Goal: Task Accomplishment & Management: Use online tool/utility

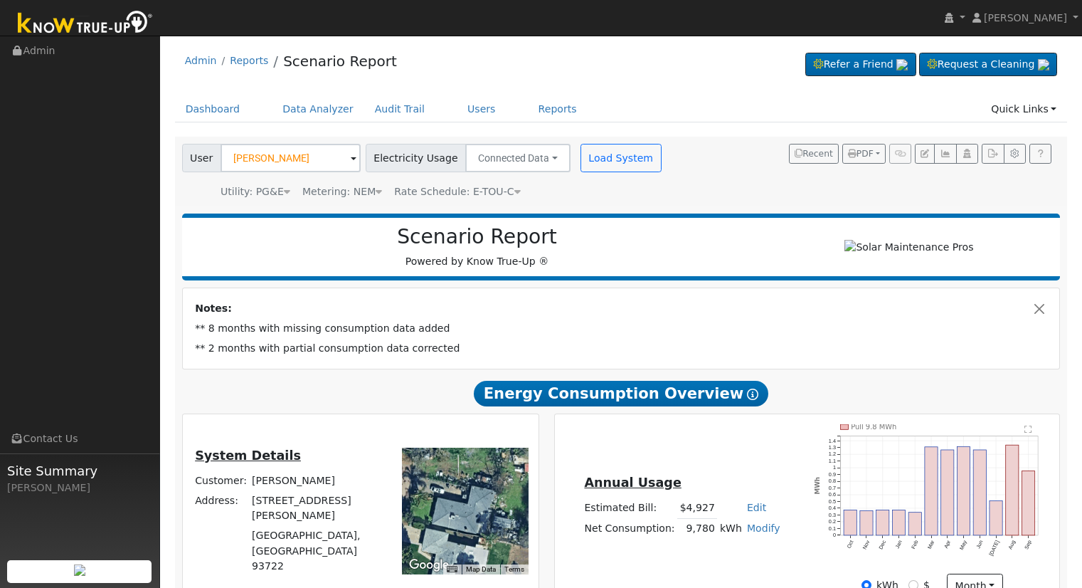
scroll to position [199, 0]
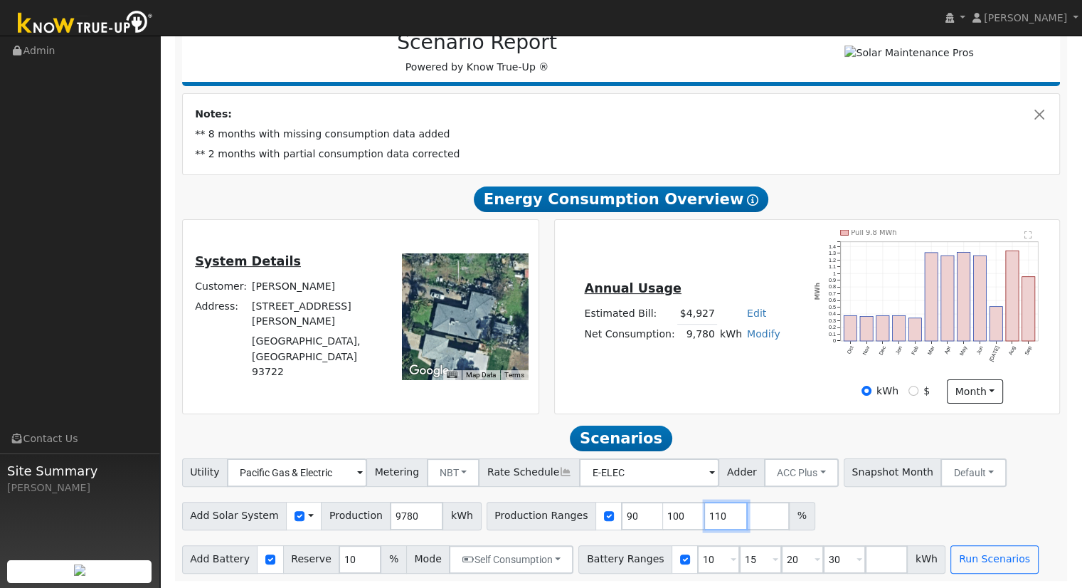
click at [705, 514] on input "110" at bounding box center [726, 516] width 43 height 28
type input "1"
type input "127.188139059"
click at [823, 554] on input "30" at bounding box center [844, 559] width 43 height 28
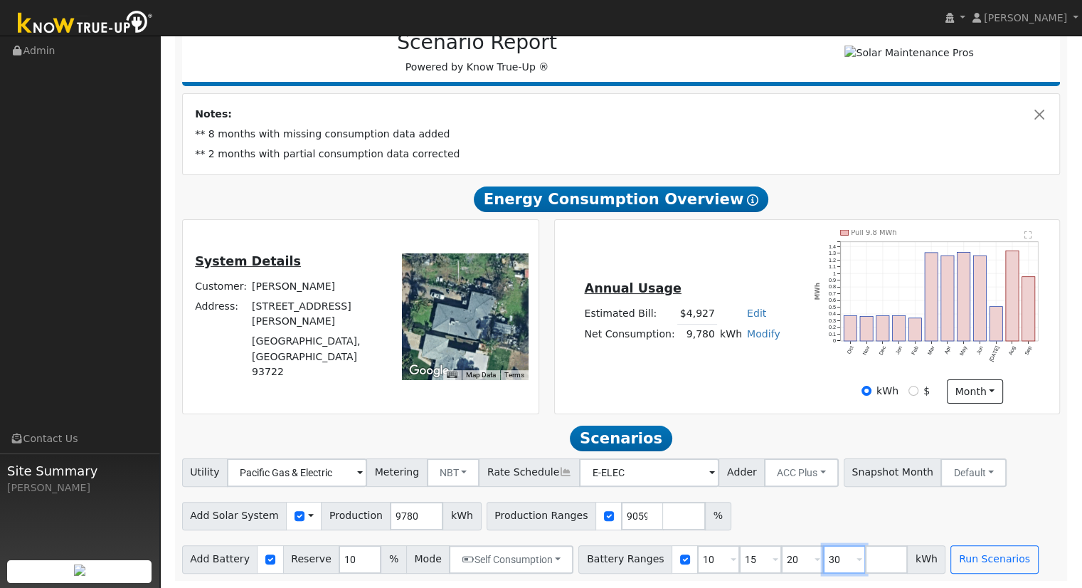
scroll to position [0, 0]
type input "3"
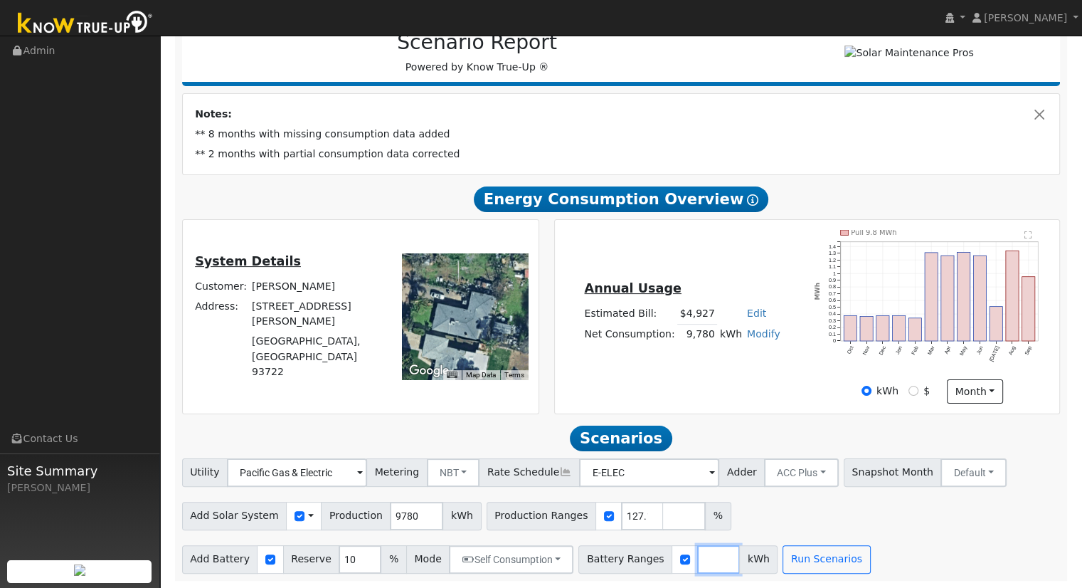
type input "1"
type input "20"
click at [757, 503] on div "Add Solar System Use CSV Data Production 9780 kWh Production Ranges 127.1881390…" at bounding box center [621, 513] width 884 height 33
click at [697, 558] on input "20" at bounding box center [718, 559] width 43 height 28
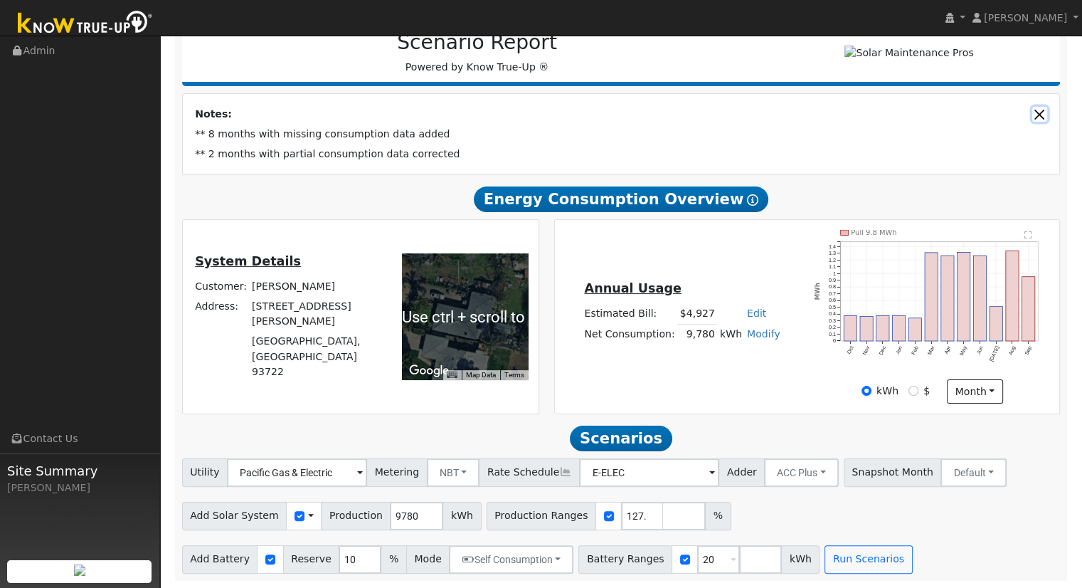
click at [1038, 109] on button "Close" at bounding box center [1039, 114] width 15 height 15
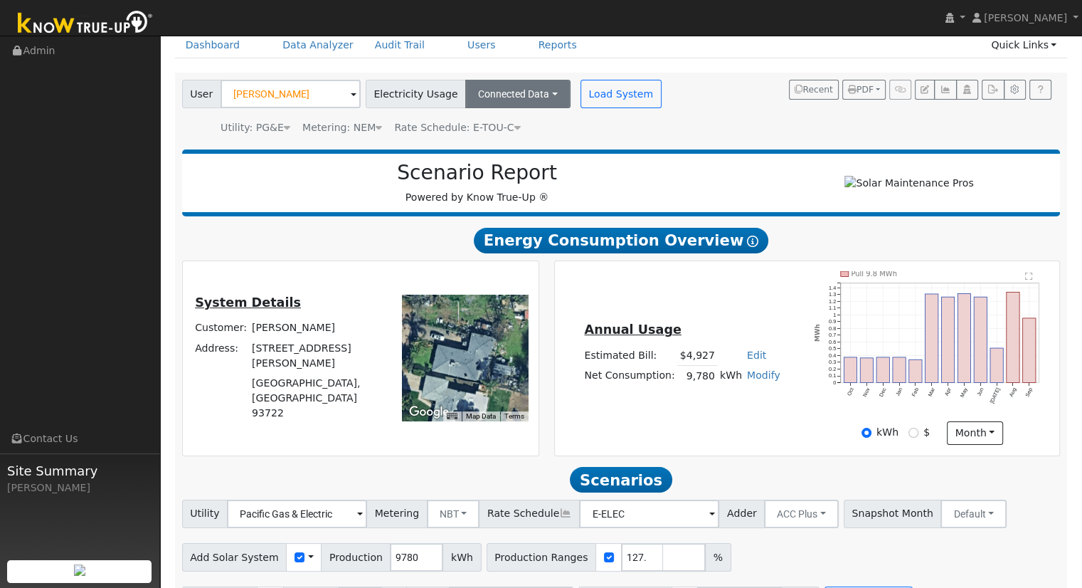
scroll to position [40, 0]
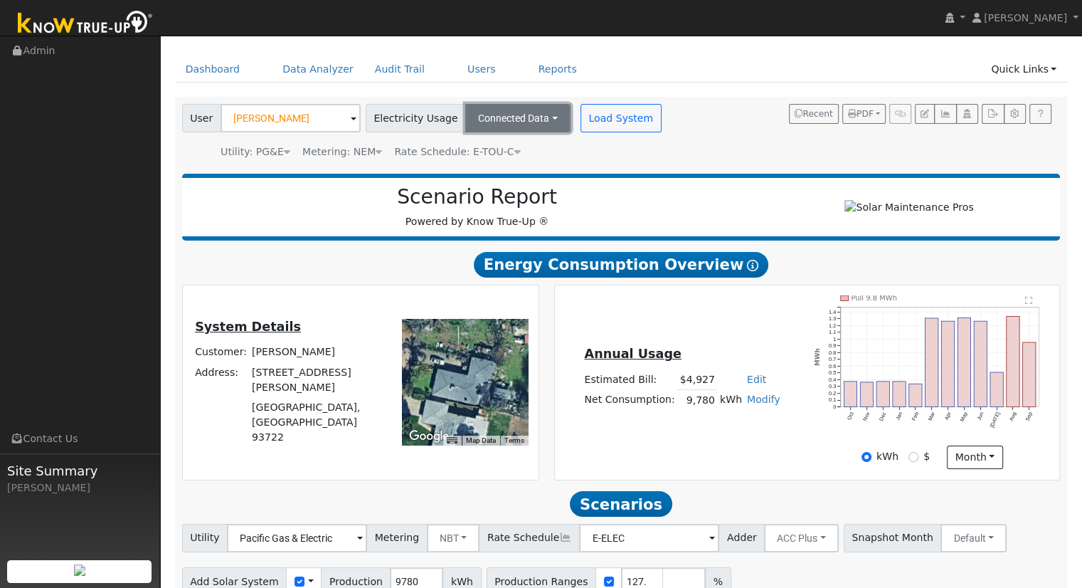
click at [529, 117] on button "Connected Data" at bounding box center [517, 118] width 105 height 28
click at [514, 171] on link "Estimated Data" at bounding box center [519, 170] width 101 height 20
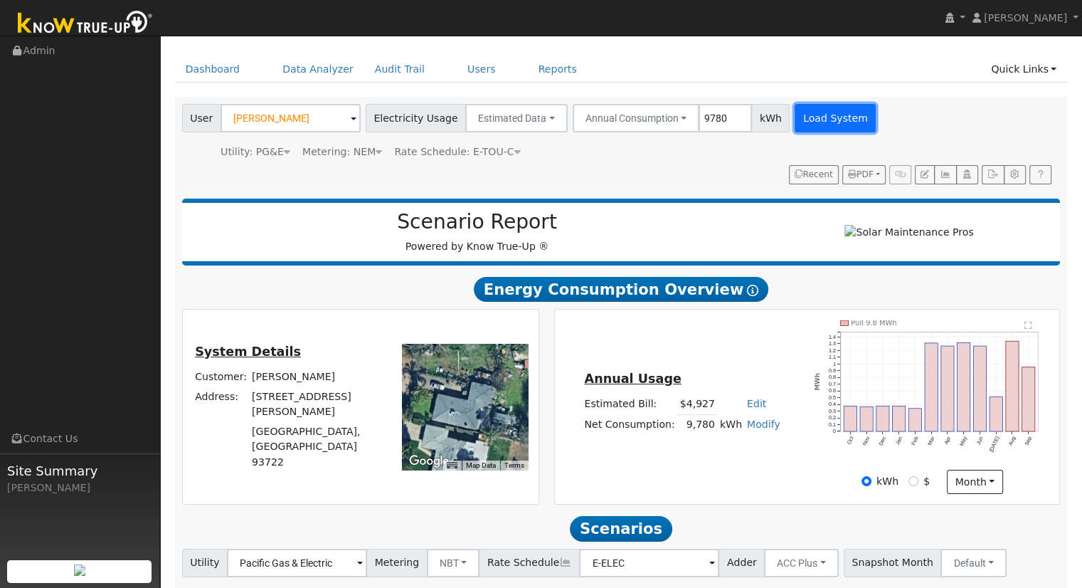
click at [814, 117] on button "Load System" at bounding box center [835, 118] width 81 height 28
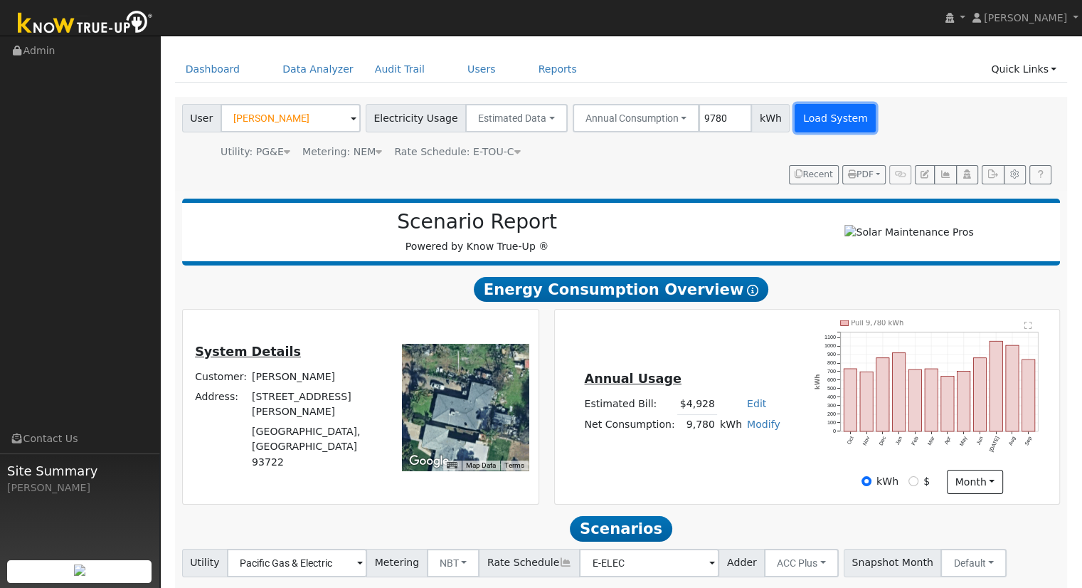
click at [808, 113] on button "Load System" at bounding box center [835, 118] width 81 height 28
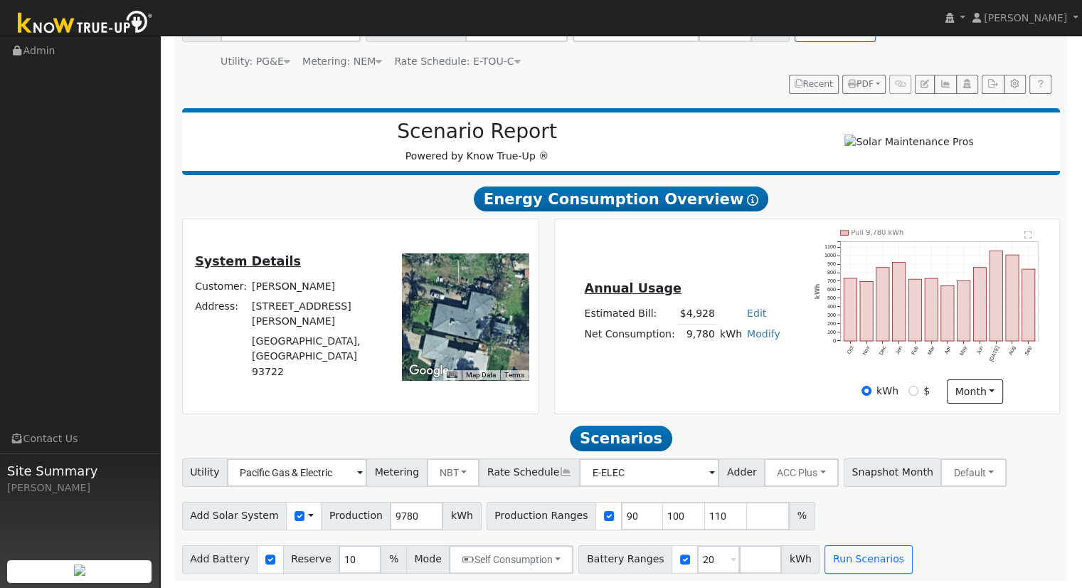
scroll to position [136, 0]
drag, startPoint x: 696, startPoint y: 510, endPoint x: 807, endPoint y: 519, distance: 110.6
click at [708, 510] on input "110" at bounding box center [726, 516] width 43 height 28
type input "1"
click at [709, 255] on div "Annual Usage Estimated Bill: $4,928 Edit Estimated Bill $ Annual Net Consumptio…" at bounding box center [807, 317] width 500 height 174
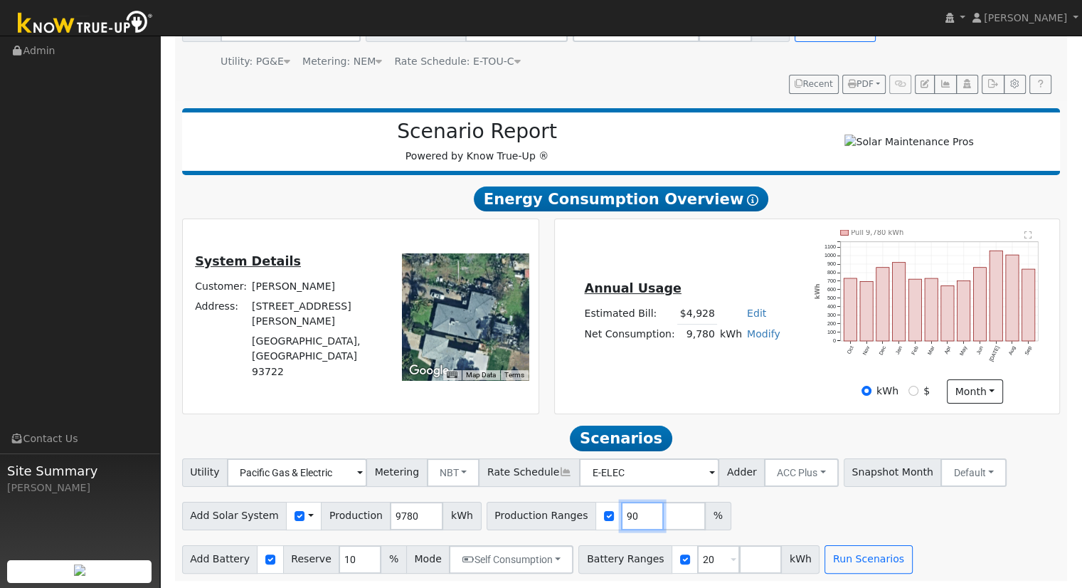
click at [621, 514] on input "90" at bounding box center [642, 516] width 43 height 28
click at [621, 510] on input "90" at bounding box center [642, 516] width 43 height 28
type input "9"
type input "127.188139059"
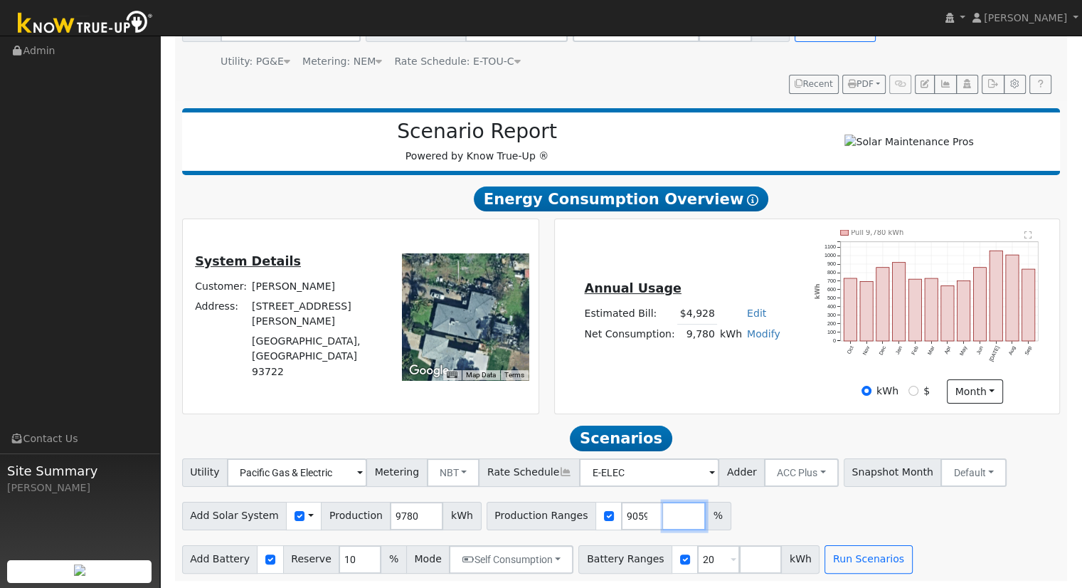
scroll to position [0, 0]
type input "15"
type input "1"
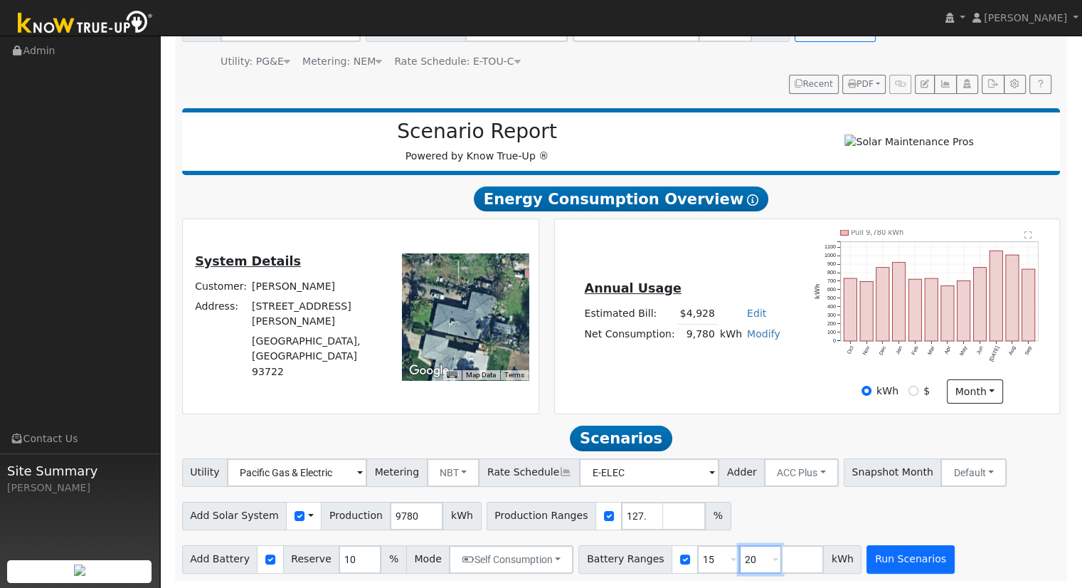
type input "20"
click at [891, 556] on button "Run Scenarios" at bounding box center [909, 559] width 87 height 28
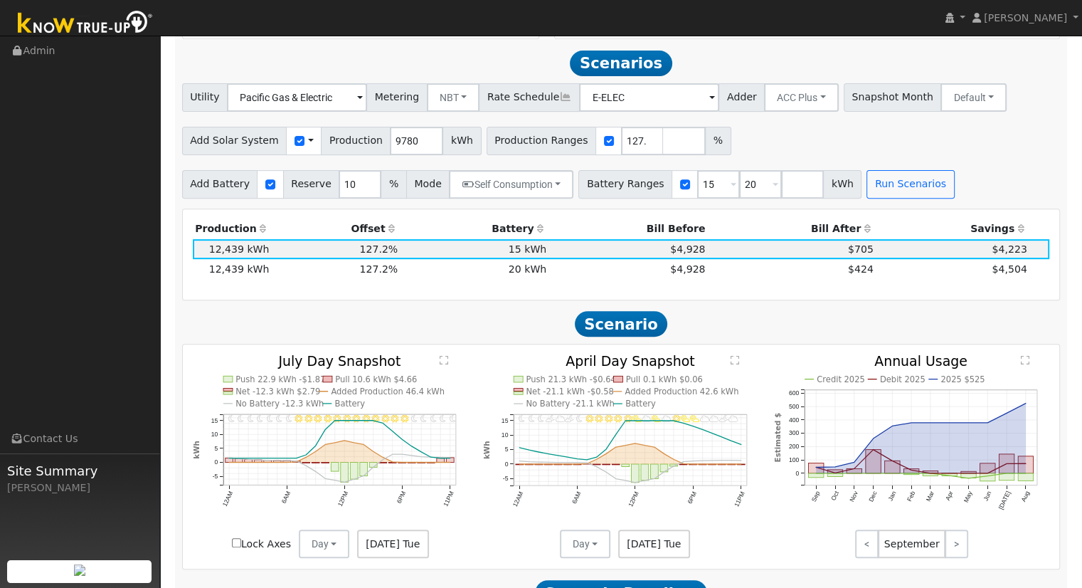
scroll to position [516, 0]
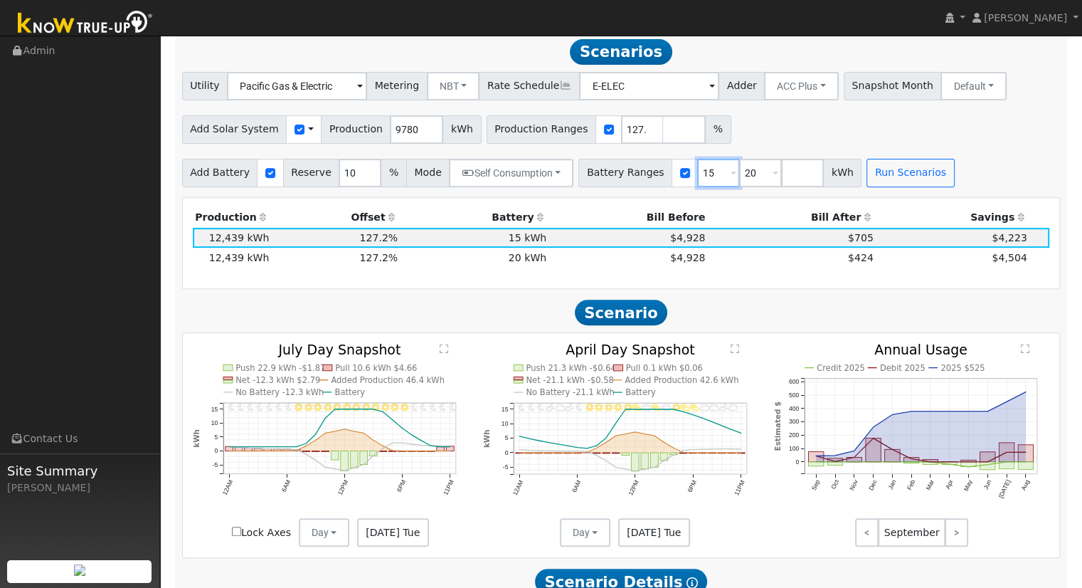
click at [697, 176] on input "15" at bounding box center [718, 173] width 43 height 28
type input "20"
click at [845, 176] on button "Run Scenarios" at bounding box center [867, 173] width 87 height 28
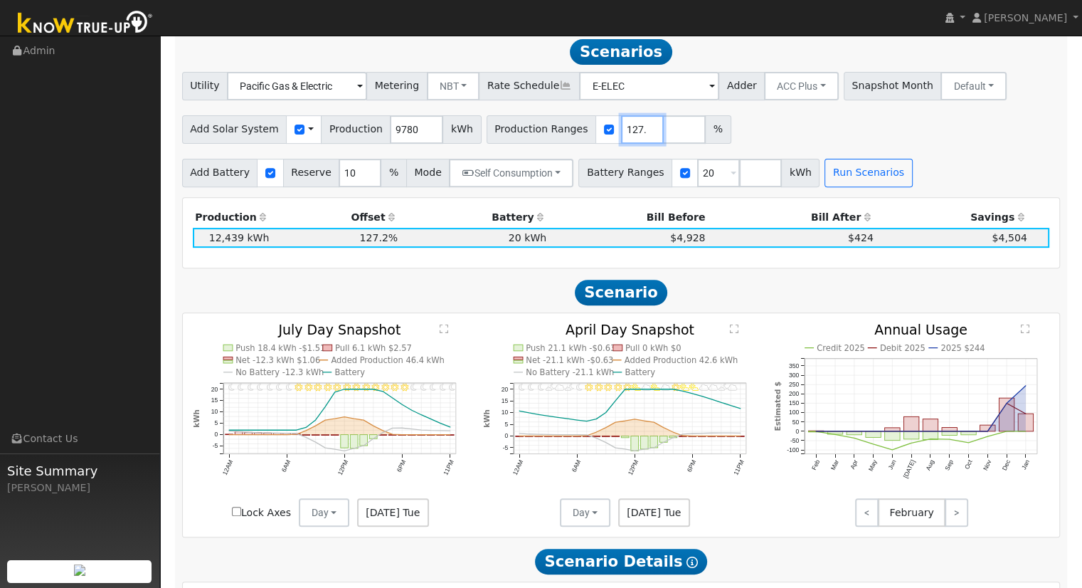
click at [621, 132] on input "127.188139059" at bounding box center [642, 129] width 43 height 28
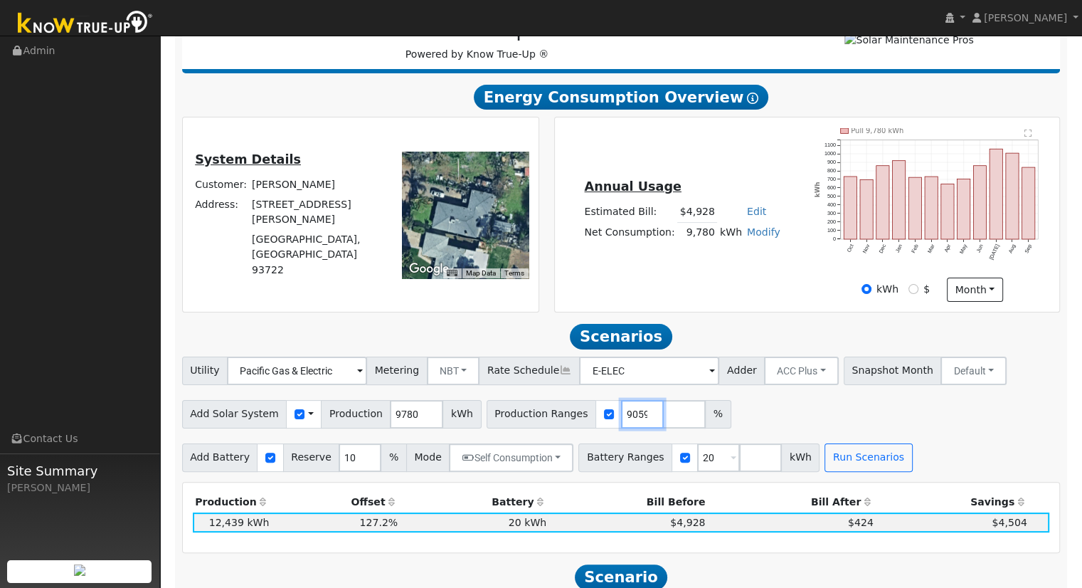
scroll to position [0, 0]
click at [621, 418] on input "122" at bounding box center [642, 414] width 43 height 28
type input "122.883435582"
click at [697, 465] on input "20" at bounding box center [718, 457] width 43 height 28
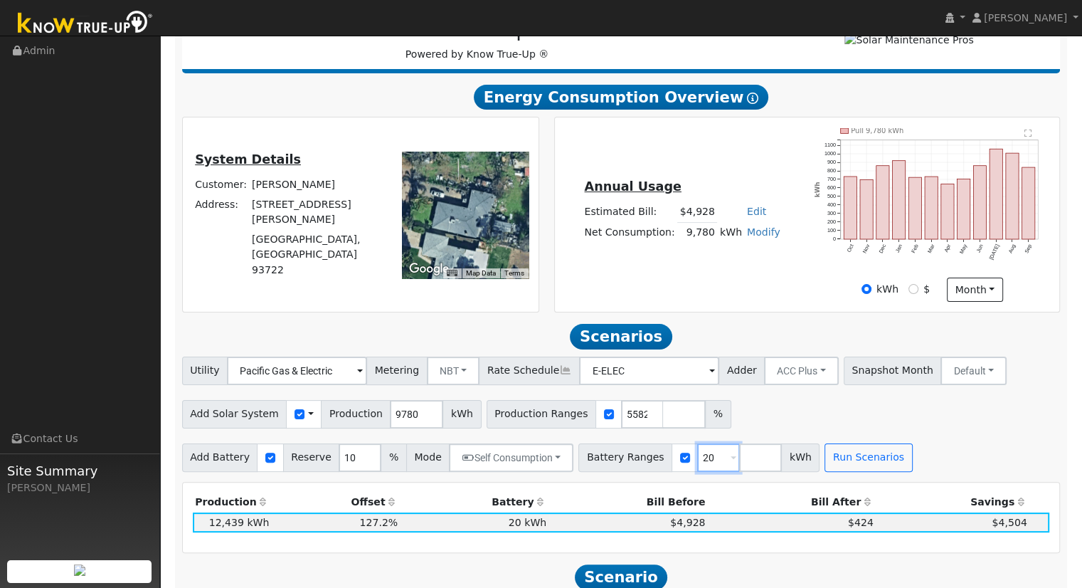
scroll to position [0, 0]
click at [835, 463] on button "Run Scenarios" at bounding box center [867, 457] width 87 height 28
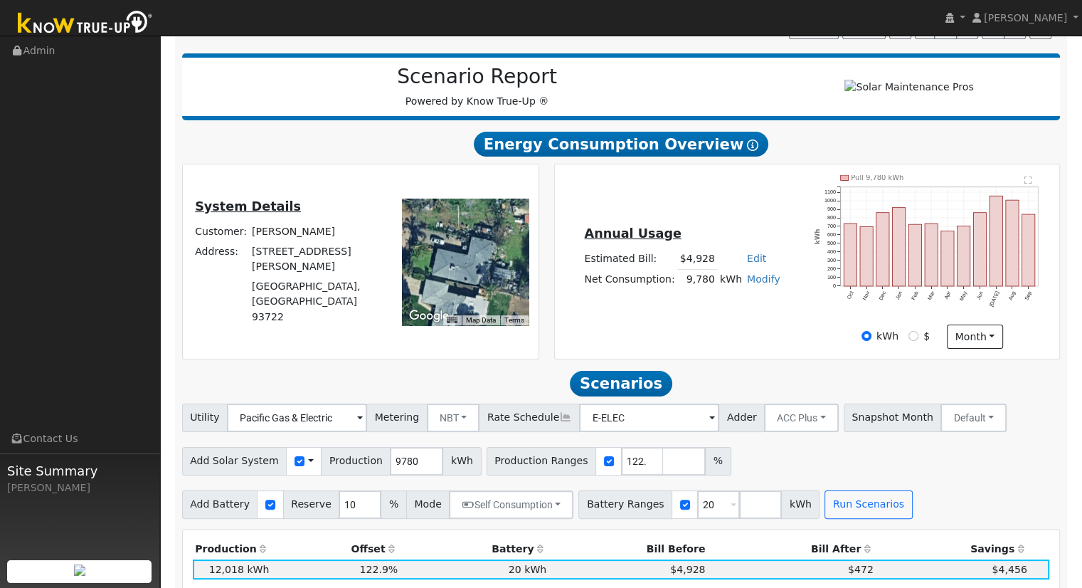
scroll to position [161, 0]
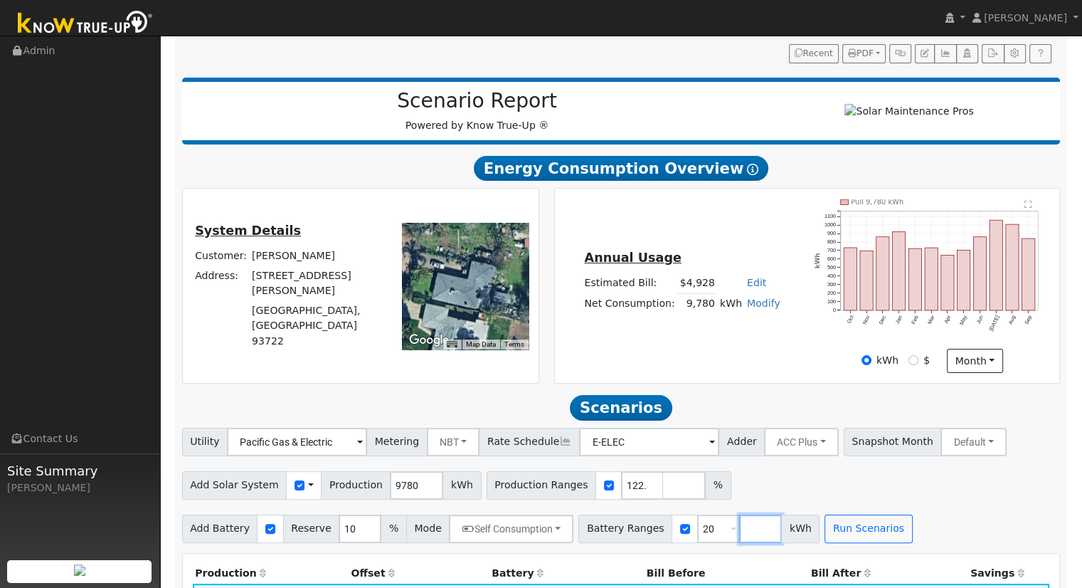
click at [739, 536] on input "number" at bounding box center [760, 528] width 43 height 28
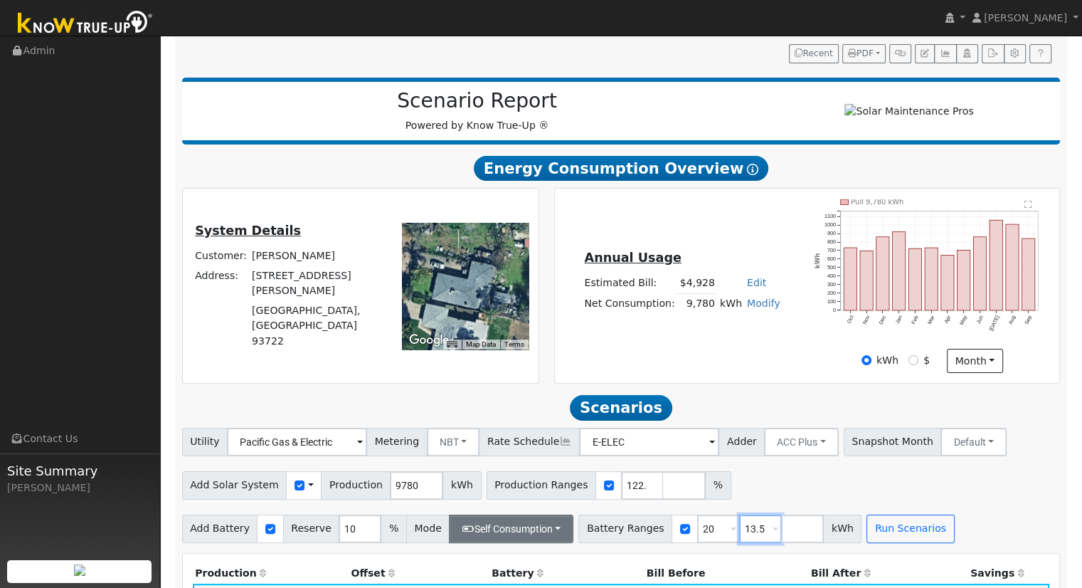
type input "13.5"
type input "20"
click at [541, 532] on button "Self Consumption" at bounding box center [511, 528] width 124 height 28
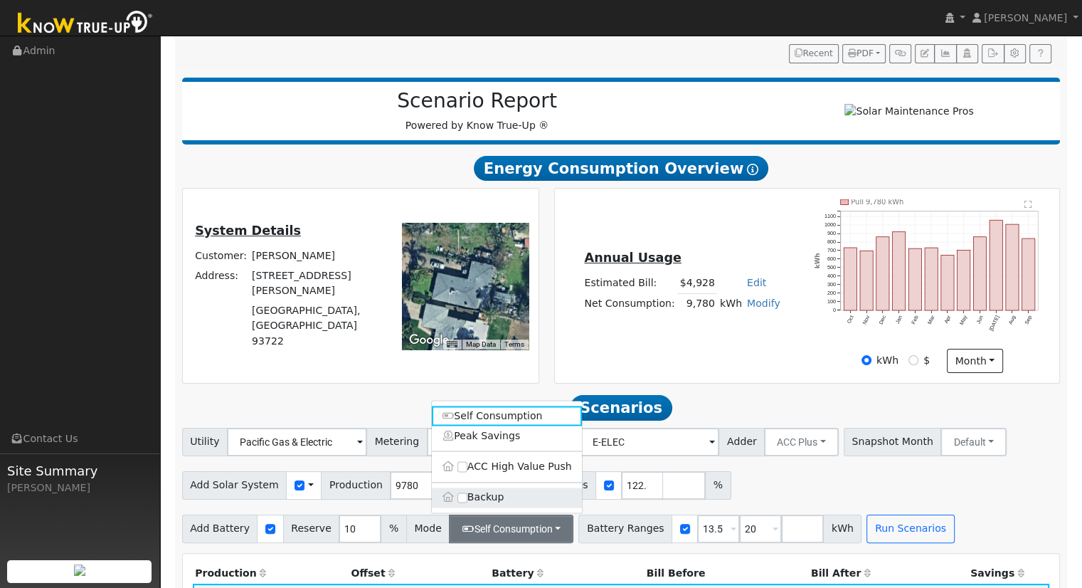
click at [503, 507] on label "Backup" at bounding box center [507, 497] width 150 height 20
click at [467, 502] on input "Backup" at bounding box center [462, 497] width 10 height 10
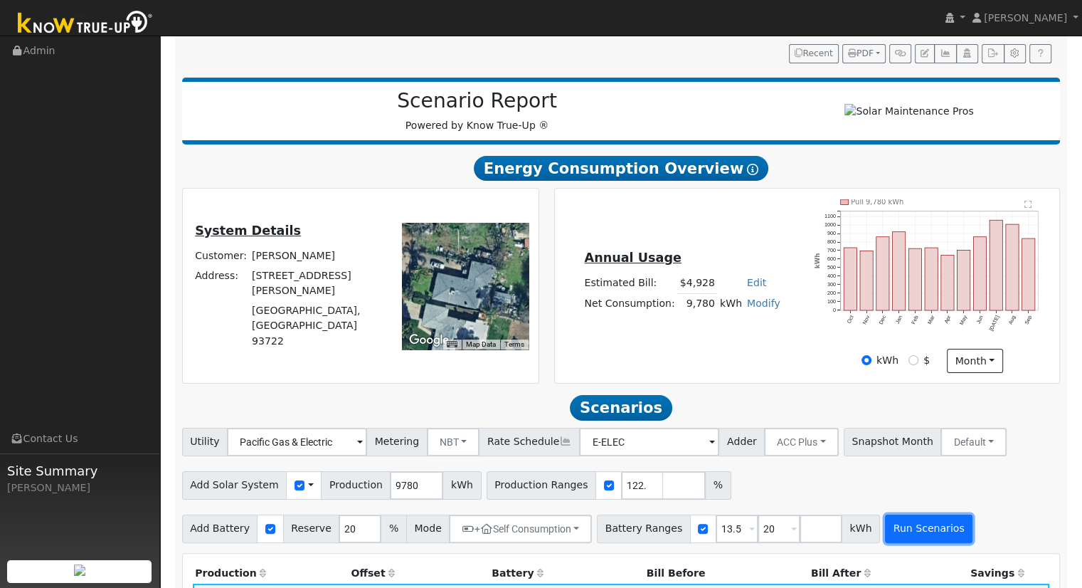
click at [893, 541] on button "Run Scenarios" at bounding box center [928, 528] width 87 height 28
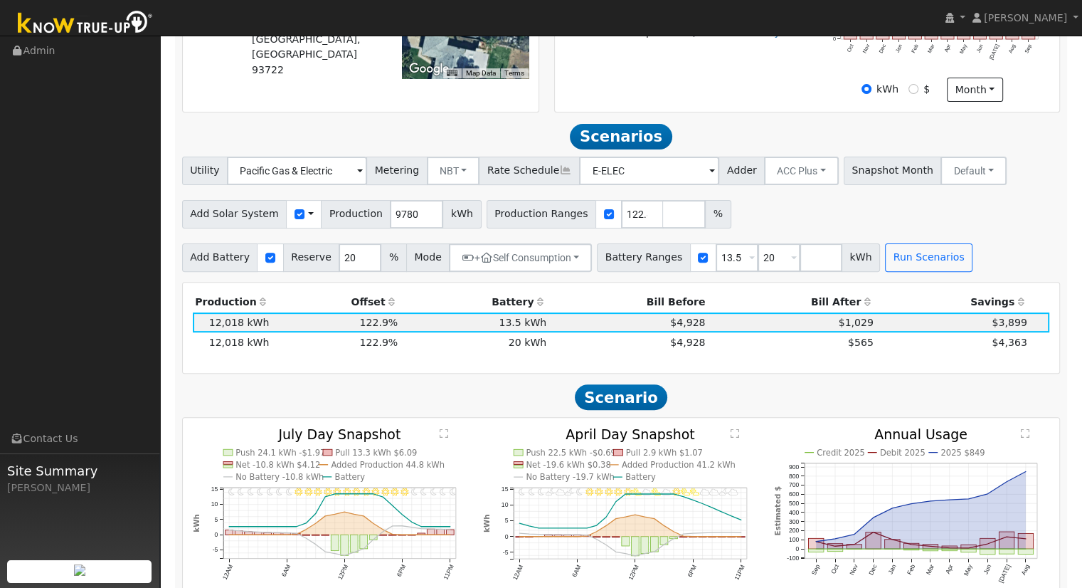
scroll to position [516, 0]
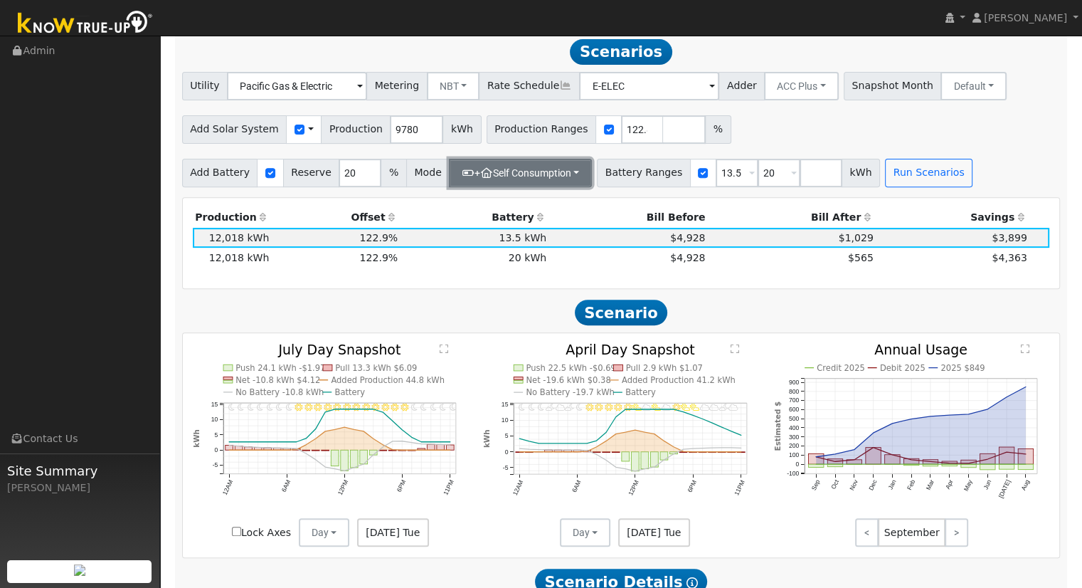
click at [551, 171] on button "+ Self Consumption" at bounding box center [520, 173] width 143 height 28
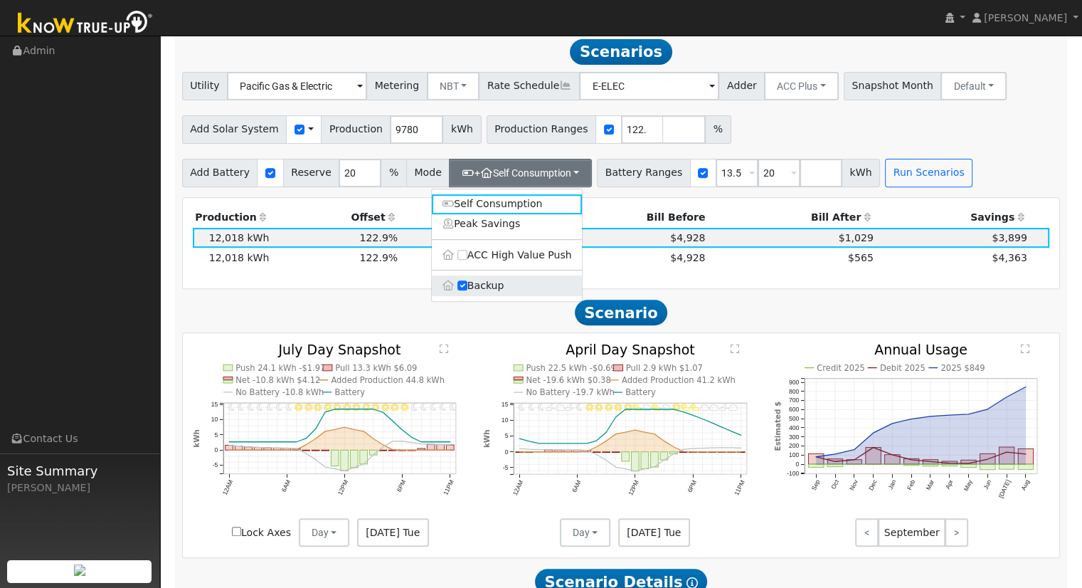
click at [474, 292] on label "Backup" at bounding box center [507, 285] width 150 height 20
click at [467, 290] on input "Backup" at bounding box center [462, 285] width 10 height 10
type input "10"
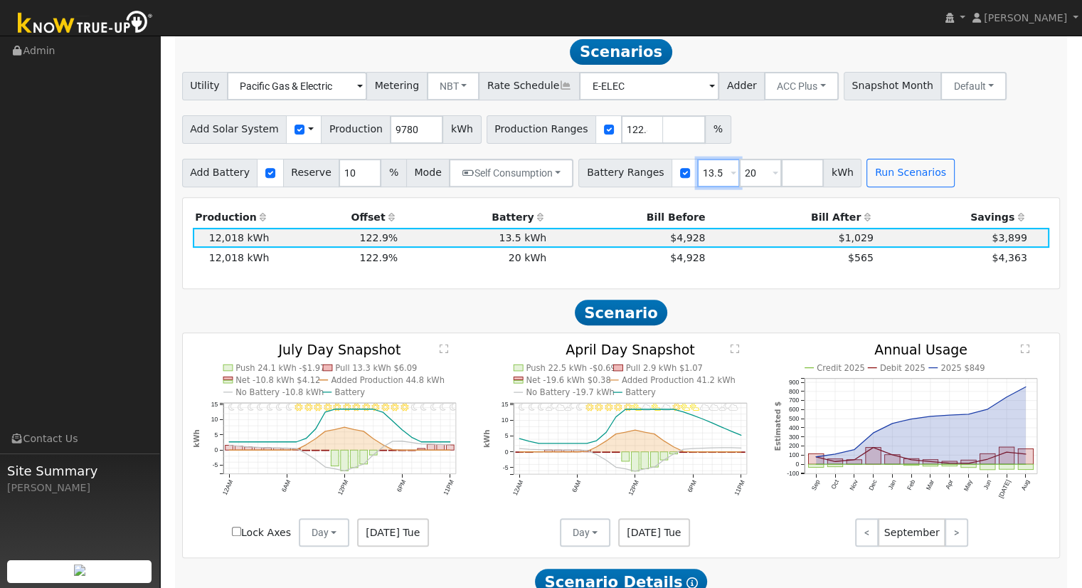
click at [697, 174] on input "13.5" at bounding box center [718, 173] width 43 height 28
type input "20"
click at [826, 181] on button "Run Scenarios" at bounding box center [867, 173] width 87 height 28
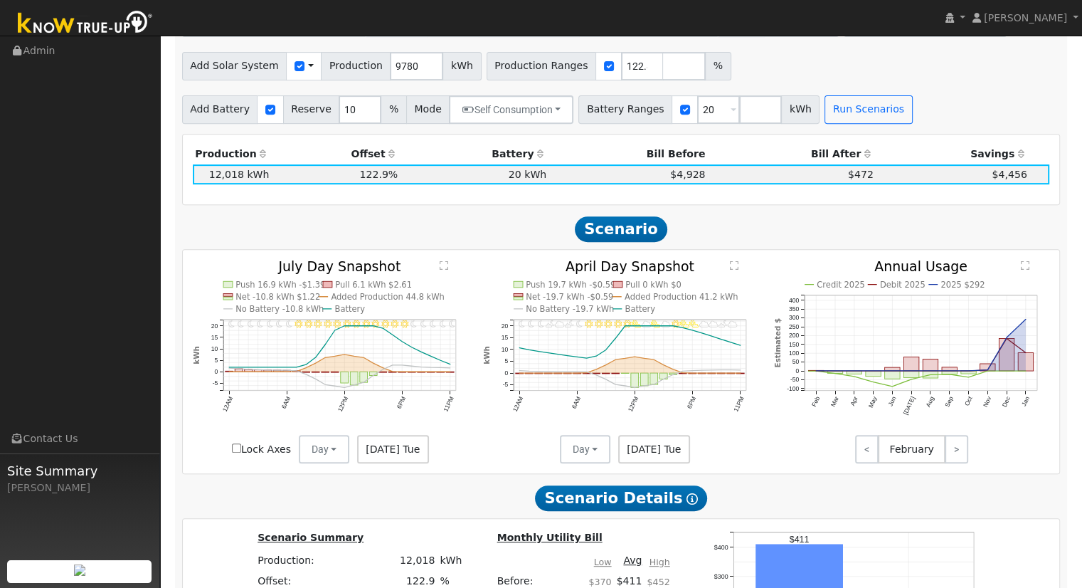
scroll to position [506, 0]
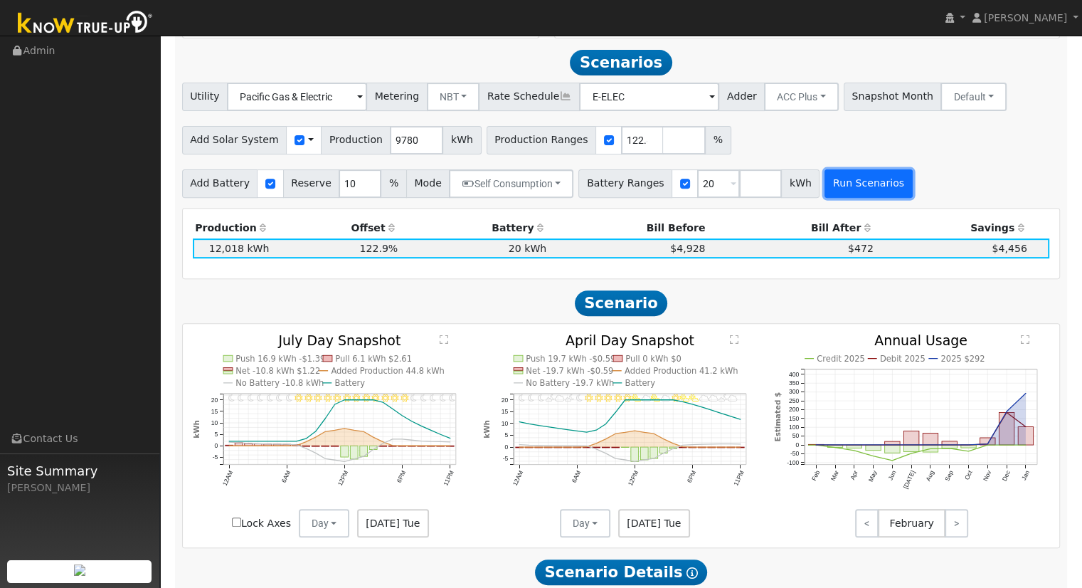
click at [849, 194] on button "Run Scenarios" at bounding box center [867, 183] width 87 height 28
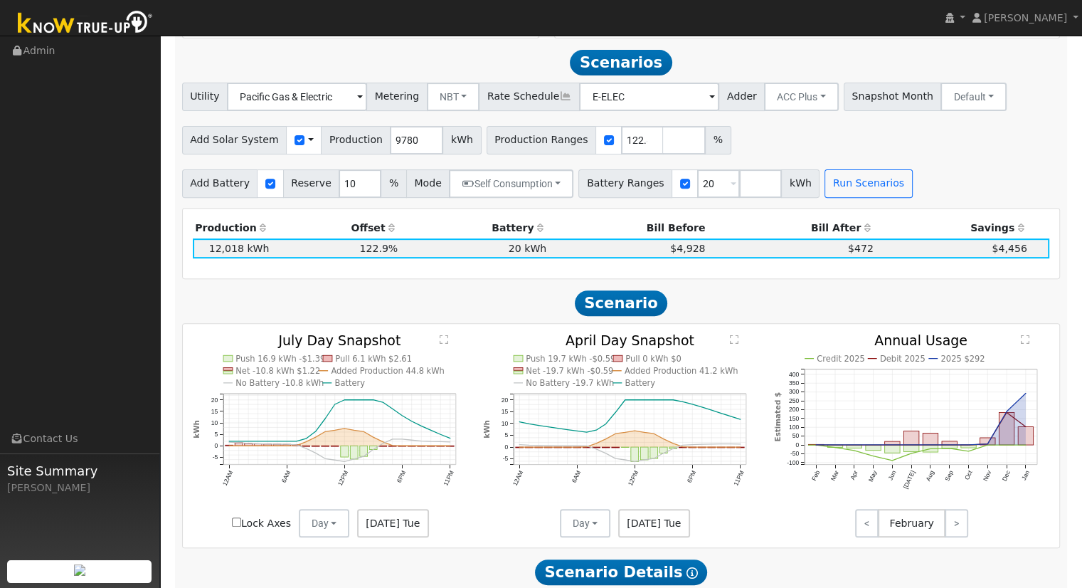
scroll to position [516, 0]
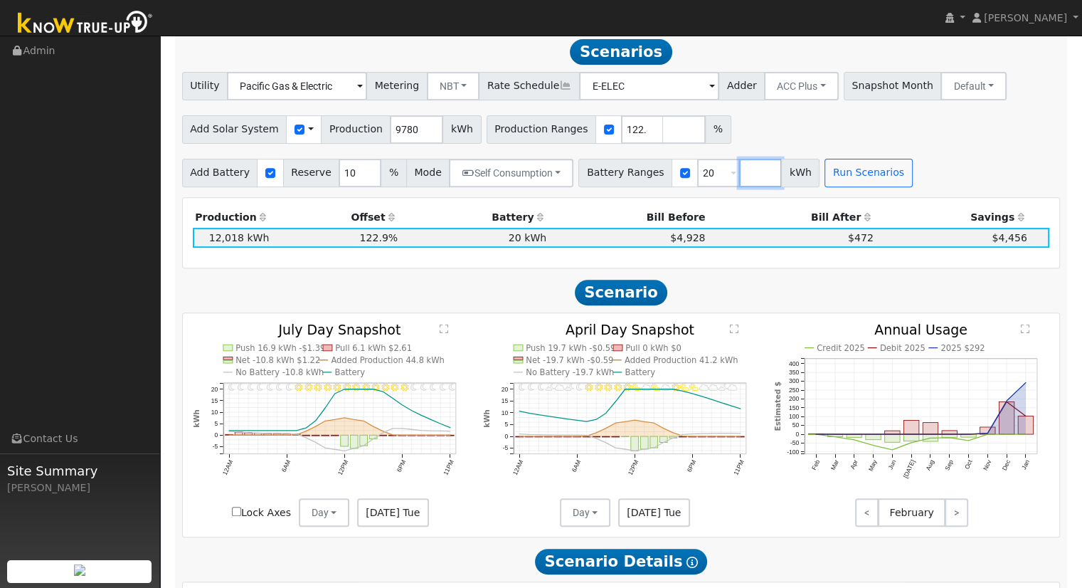
click at [739, 178] on input "number" at bounding box center [760, 173] width 43 height 28
type input "15"
type input "20"
click at [891, 180] on button "Run Scenarios" at bounding box center [909, 173] width 87 height 28
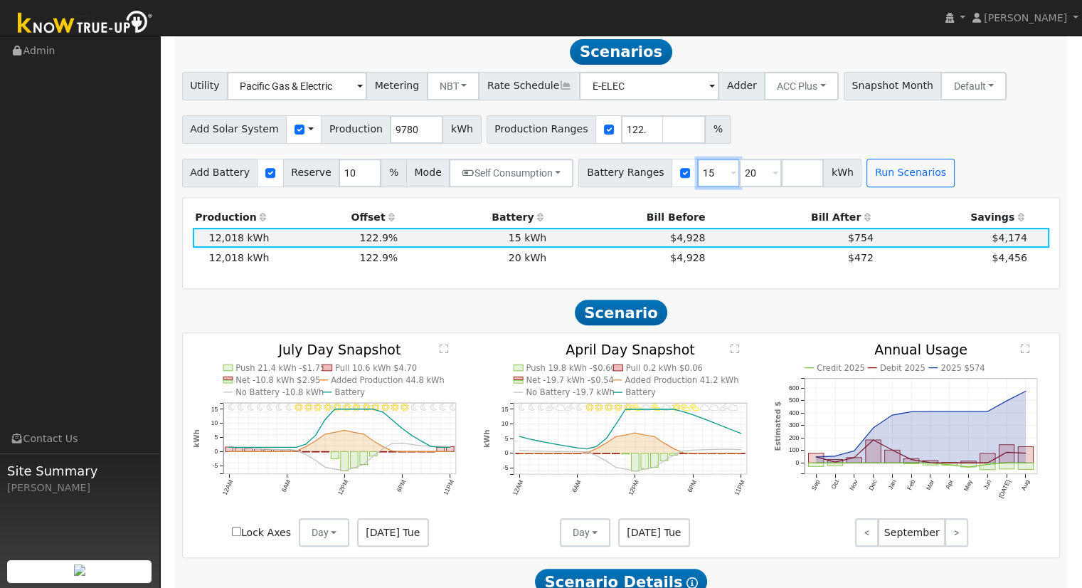
click at [697, 177] on input "15" at bounding box center [718, 173] width 43 height 28
type input "20"
click at [827, 177] on button "Run Scenarios" at bounding box center [867, 173] width 87 height 28
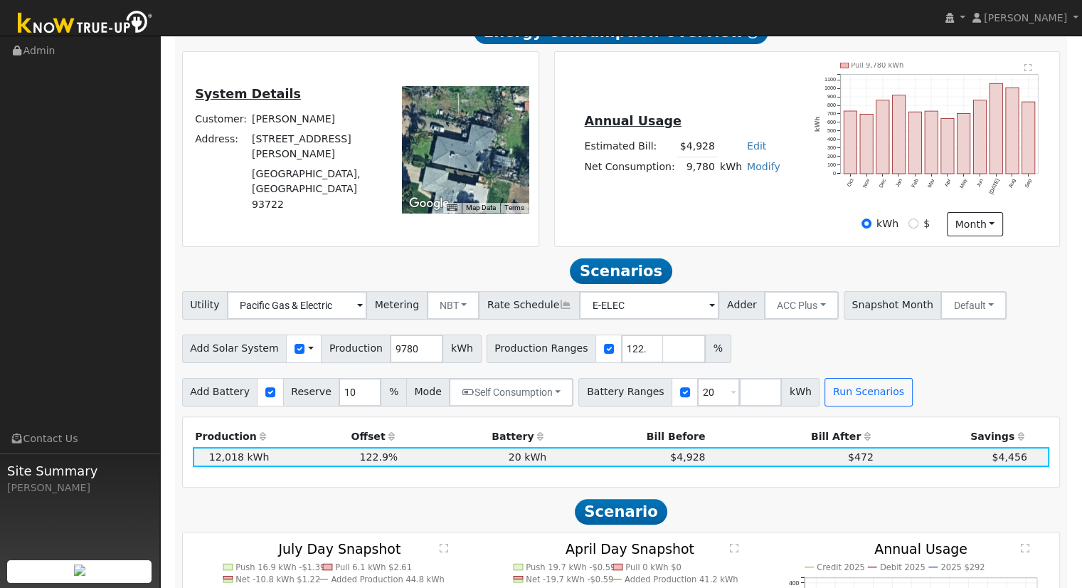
scroll to position [0, 0]
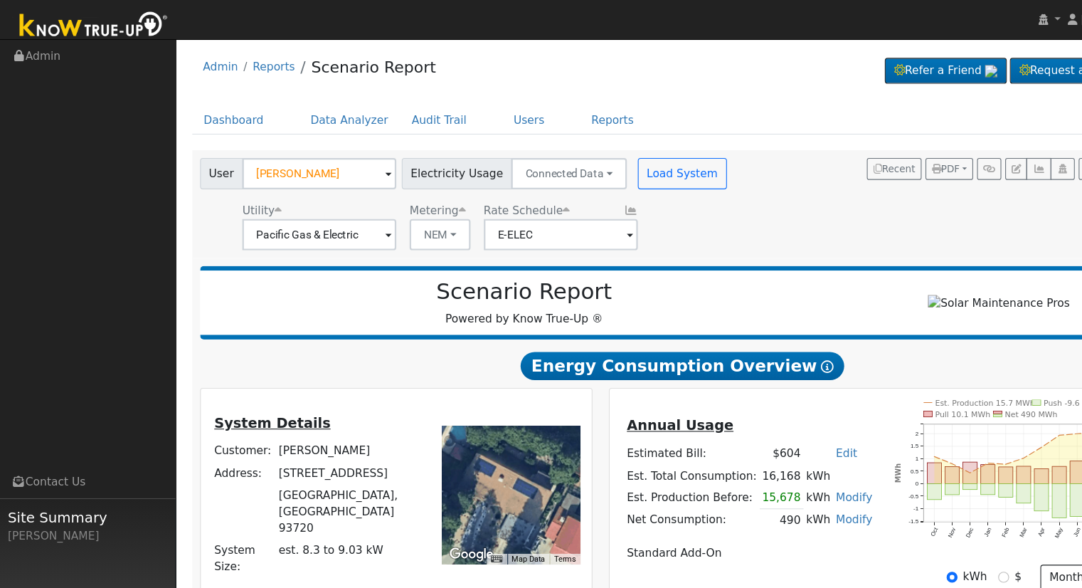
click at [562, 60] on div "Admin Reports Scenario Report Refer a Friend Request a Cleaning" at bounding box center [621, 64] width 893 height 43
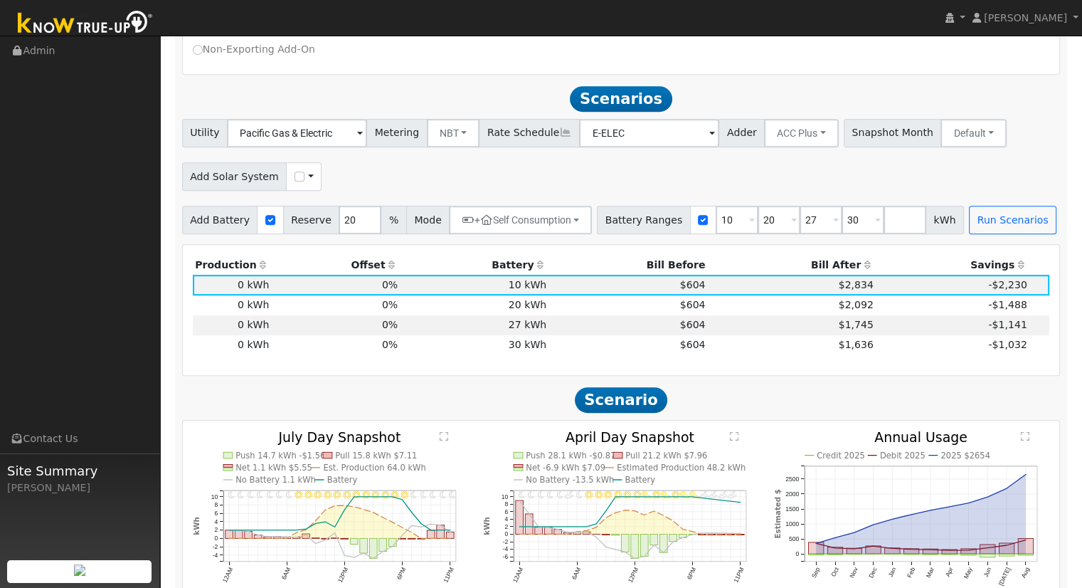
scroll to position [640, 0]
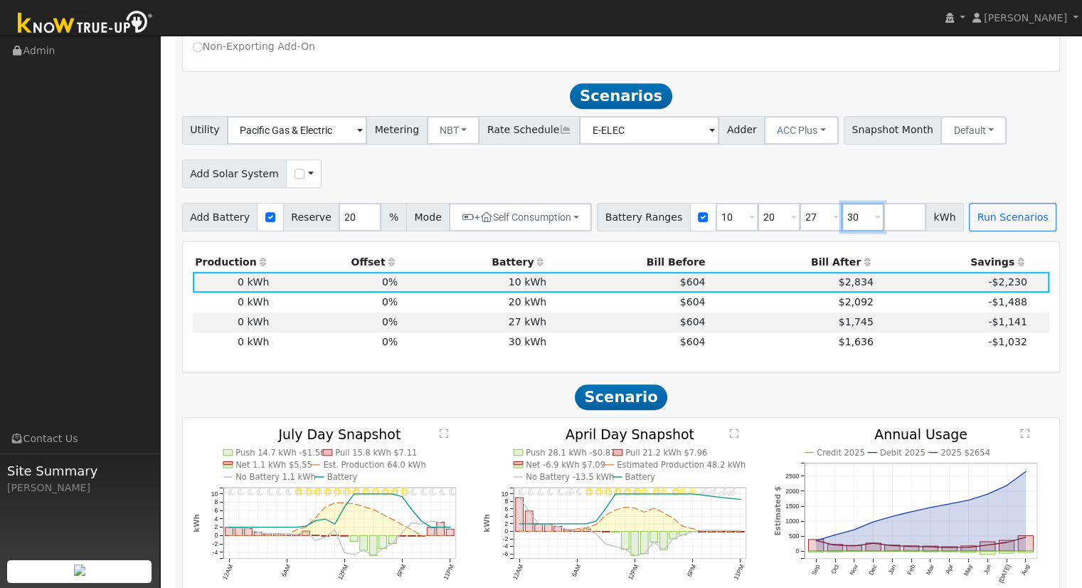
click at [842, 218] on input "30" at bounding box center [863, 217] width 43 height 28
type input "3"
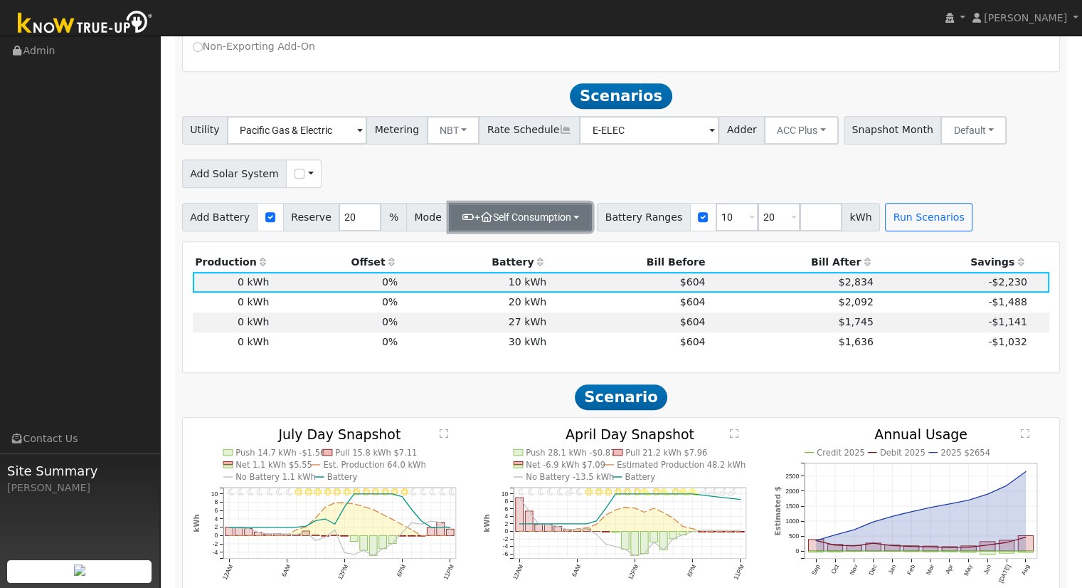
click at [534, 216] on button "+ Self Consumption" at bounding box center [520, 217] width 143 height 28
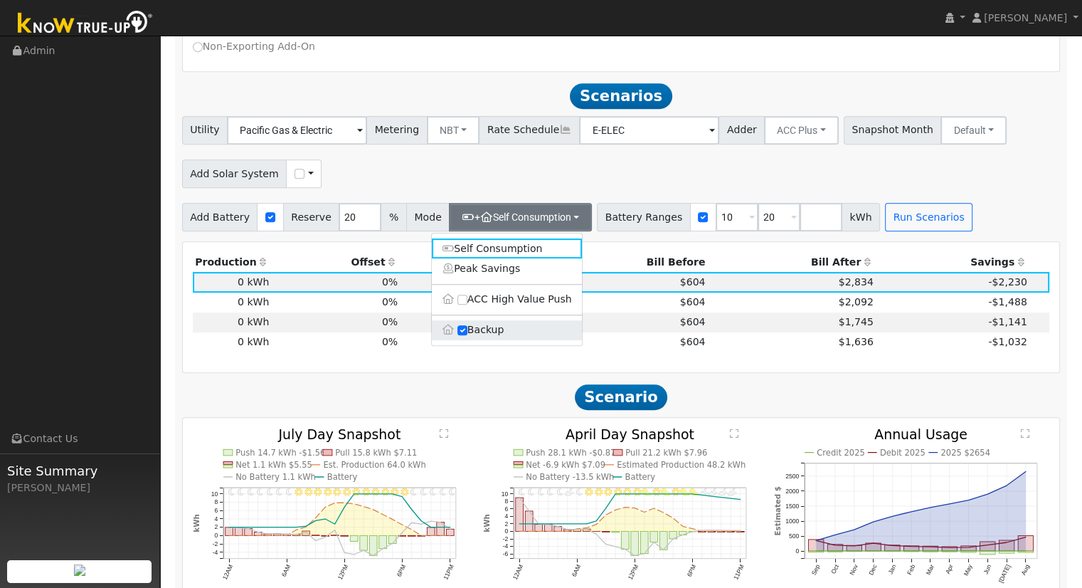
click at [520, 340] on label "Backup" at bounding box center [507, 330] width 150 height 20
click at [467, 335] on input "Backup" at bounding box center [462, 330] width 10 height 10
type input "10"
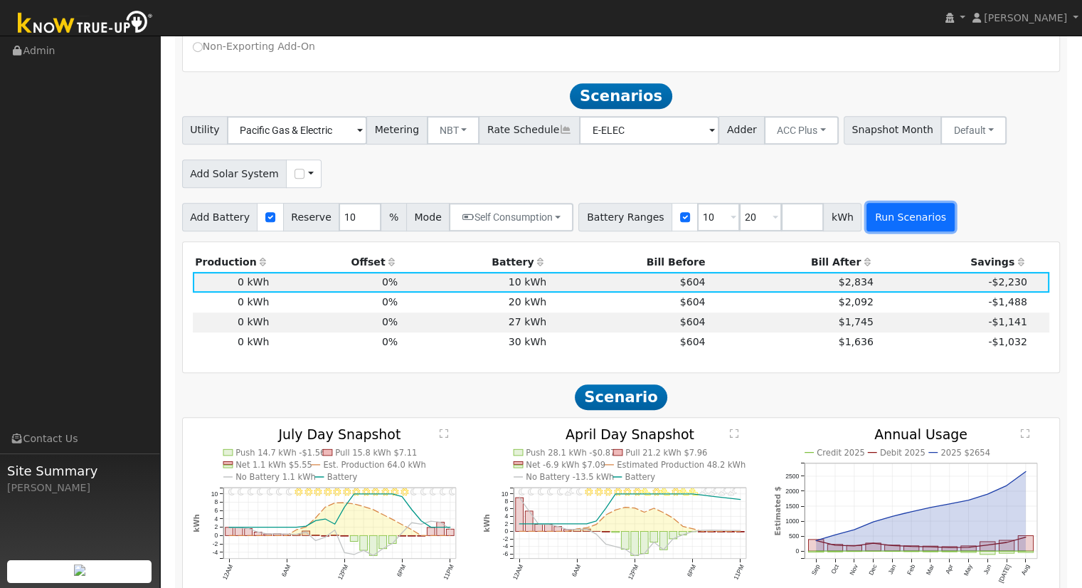
click at [869, 218] on button "Run Scenarios" at bounding box center [909, 217] width 87 height 28
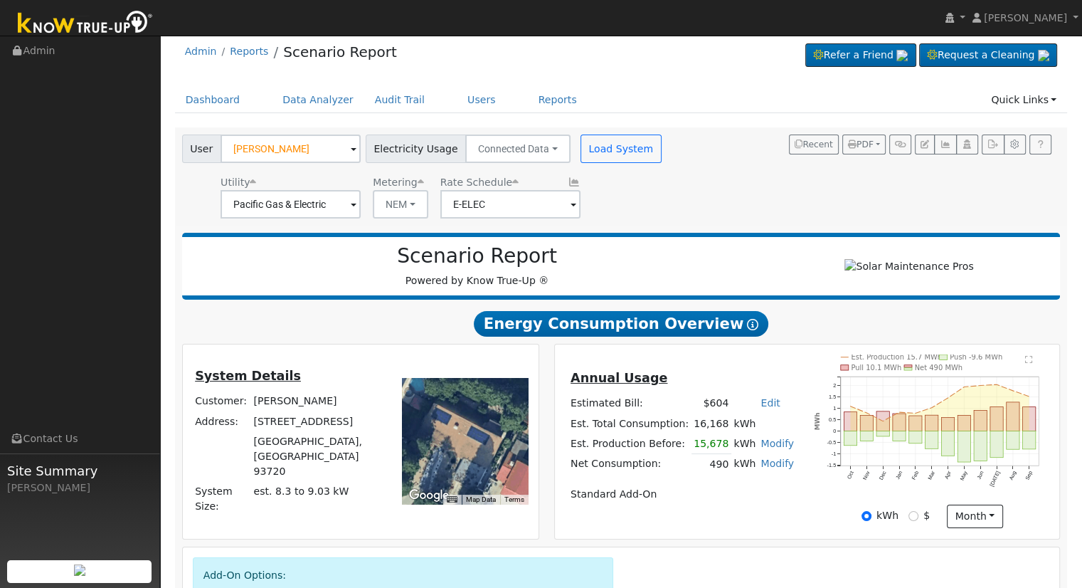
scroll to position [0, 0]
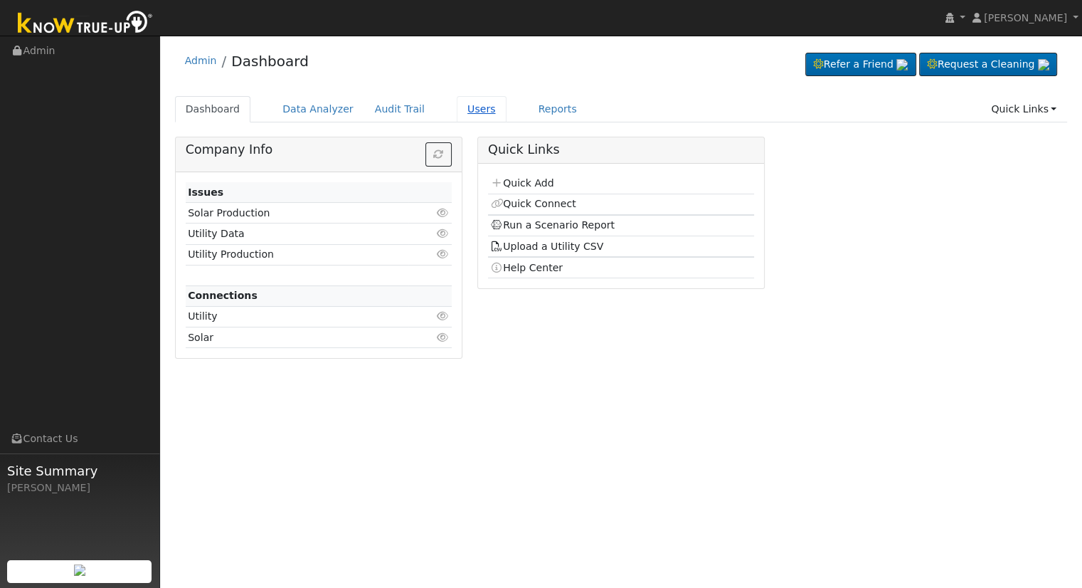
drag, startPoint x: 458, startPoint y: 109, endPoint x: 466, endPoint y: 117, distance: 11.6
click at [458, 109] on link "Users" at bounding box center [482, 109] width 50 height 26
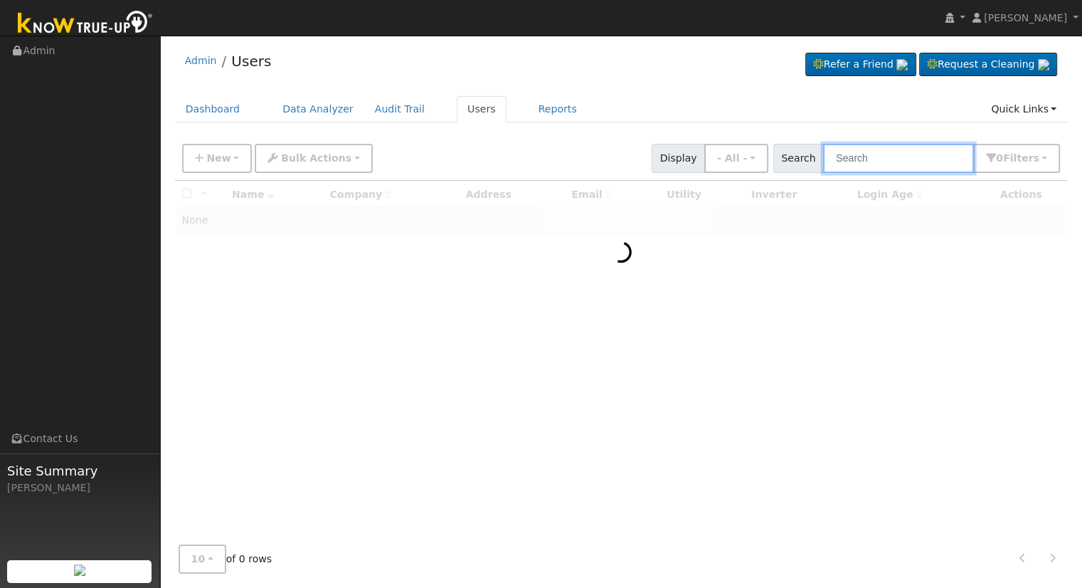
click at [926, 159] on input "text" at bounding box center [898, 158] width 151 height 29
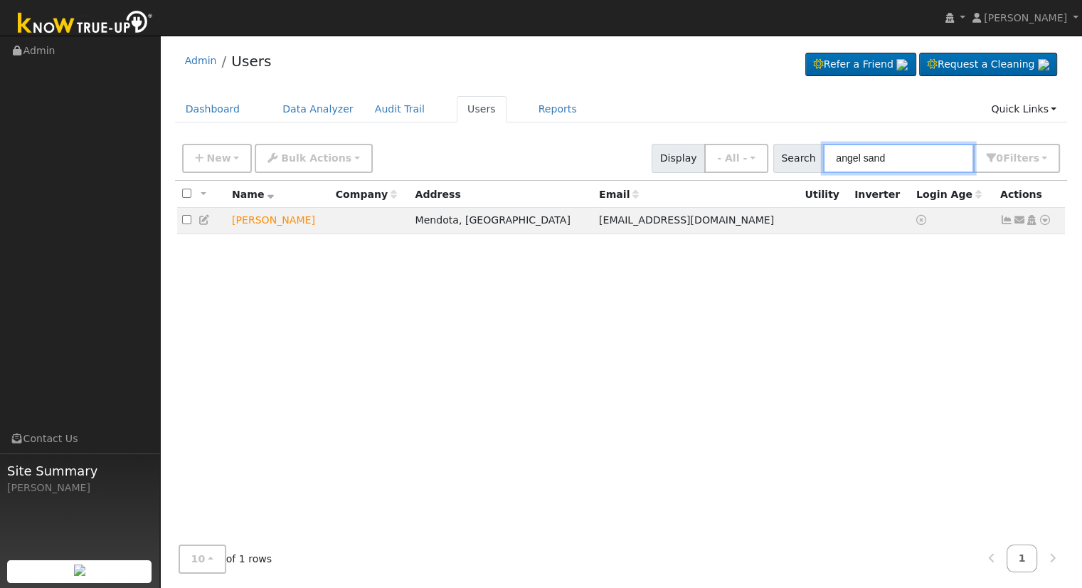
type input "angel sand"
